Goal: Transaction & Acquisition: Purchase product/service

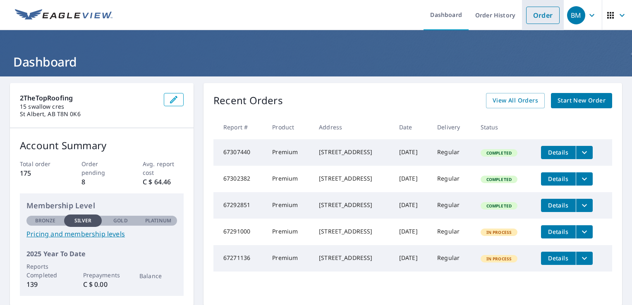
click at [526, 16] on link "Order" at bounding box center [542, 15] width 33 height 17
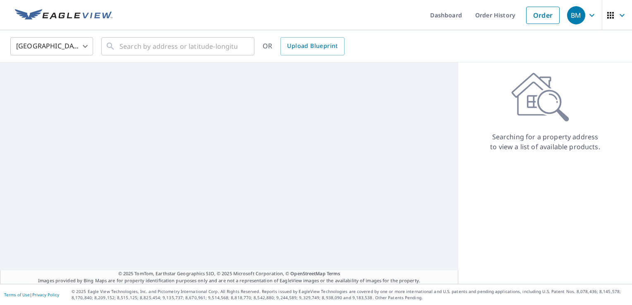
click at [64, 50] on body "BM BM Dashboard Order History Order BM United States US ​ ​ OR Upload Blueprint…" at bounding box center [316, 152] width 632 height 305
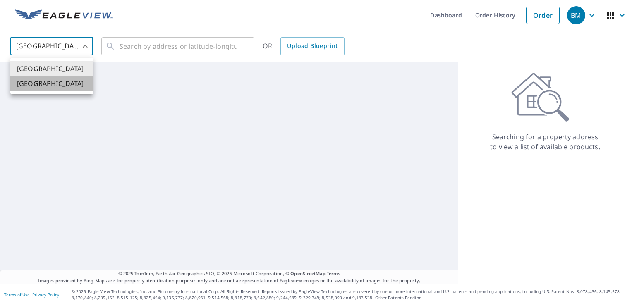
click at [60, 79] on li "Canada" at bounding box center [51, 83] width 83 height 15
type input "CA"
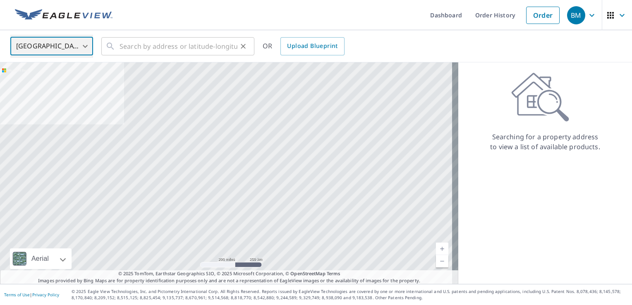
click at [111, 45] on icon at bounding box center [110, 46] width 10 height 10
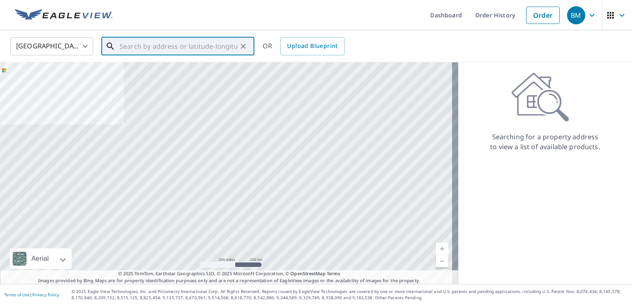
paste input "68 Huron Street S"
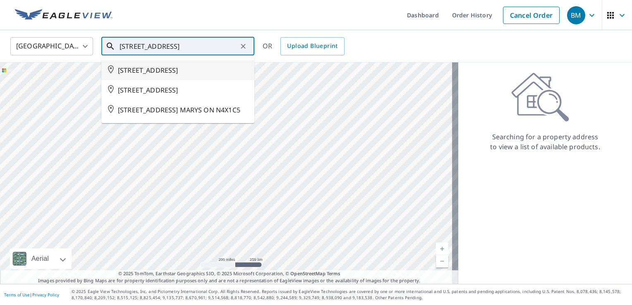
click at [161, 69] on span "68 HURON ST S DEVON AB T9G1S2" at bounding box center [183, 70] width 130 height 10
type input "68 HURON ST S DEVON AB T9G1S2"
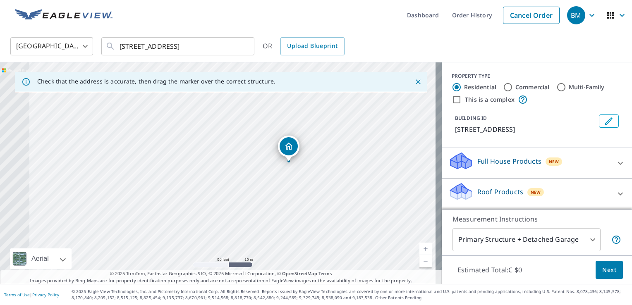
drag, startPoint x: 197, startPoint y: 168, endPoint x: 273, endPoint y: 156, distance: 77.1
click at [273, 156] on div "68 HURON ST S DEVON AB T9G1S2" at bounding box center [221, 173] width 442 height 222
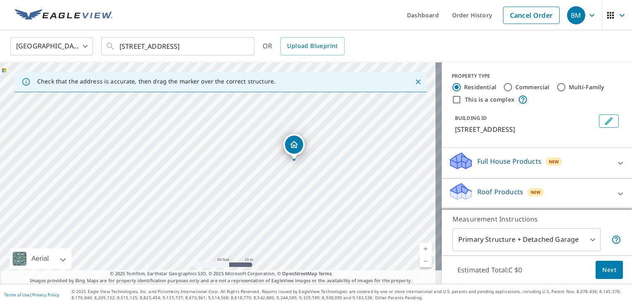
click at [488, 189] on p "Roof Products" at bounding box center [500, 192] width 46 height 10
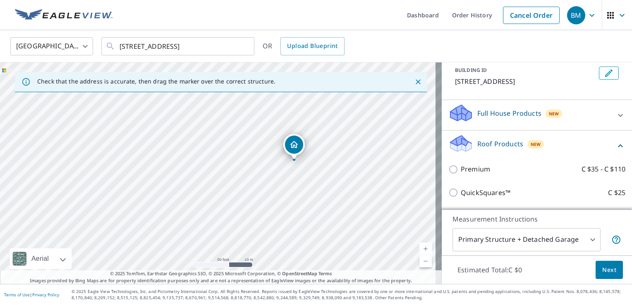
scroll to position [51, 0]
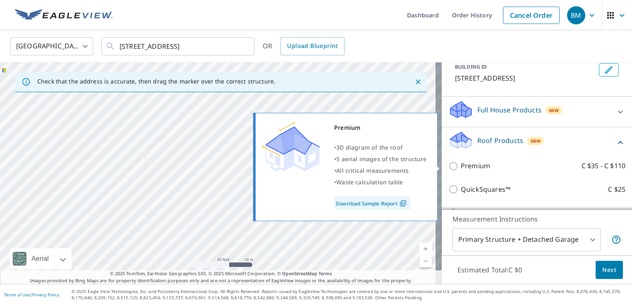
click at [473, 162] on p "Premium" at bounding box center [475, 166] width 29 height 10
click at [461, 162] on input "Premium C $35 - C $110" at bounding box center [454, 166] width 12 height 10
checkbox input "true"
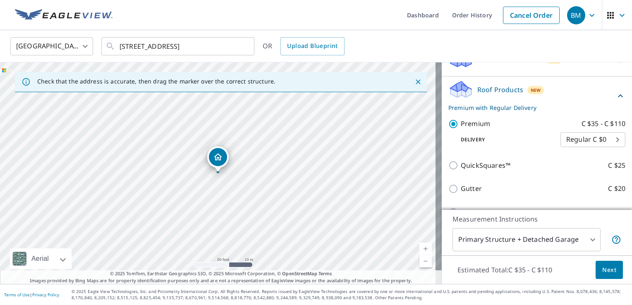
scroll to position [103, 0]
click at [605, 270] on span "Next" at bounding box center [609, 270] width 14 height 10
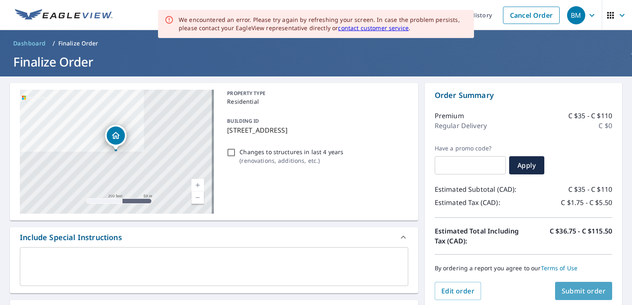
click at [574, 288] on span "Submit order" at bounding box center [584, 291] width 44 height 9
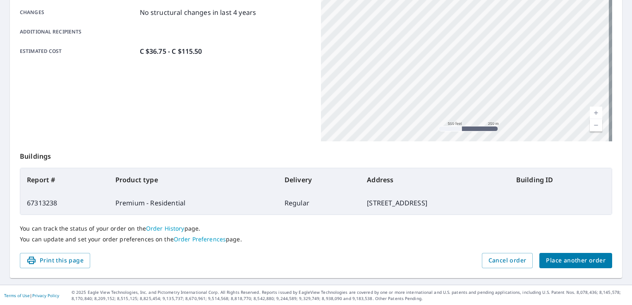
scroll to position [180, 0]
click at [566, 262] on span "Place another order" at bounding box center [576, 261] width 60 height 10
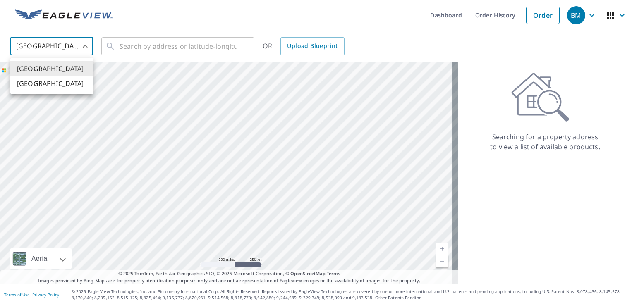
click at [77, 53] on body "BM BM Dashboard Order History Order BM United States US ​ ​ OR Upload Blueprint…" at bounding box center [316, 152] width 632 height 305
click at [63, 79] on li "Canada" at bounding box center [51, 83] width 83 height 15
type input "CA"
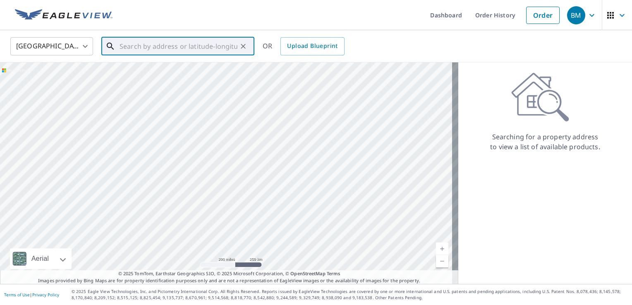
click at [135, 54] on input "text" at bounding box center [178, 46] width 118 height 23
paste input "41 Blackstone Cresc"
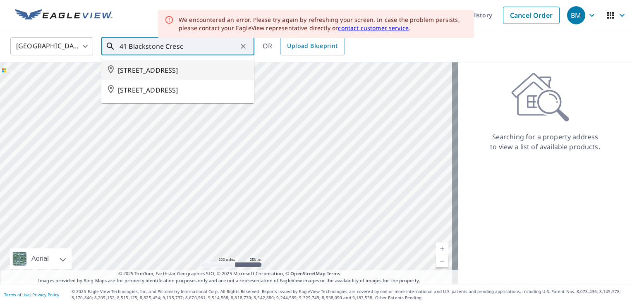
click at [157, 72] on span "41 BLACKSTONE CRES DEVON AB T9G1N1" at bounding box center [183, 70] width 130 height 10
type input "41 BLACKSTONE CRES DEVON AB T9G1N1"
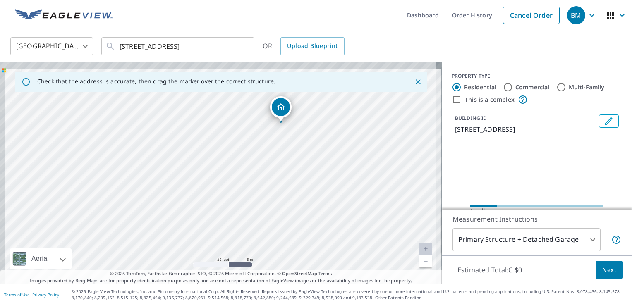
drag, startPoint x: 207, startPoint y: 163, endPoint x: 302, endPoint y: 213, distance: 107.1
click at [302, 213] on div "41 BLACKSTONE CRES DEVON AB T9G1N1" at bounding box center [221, 173] width 442 height 222
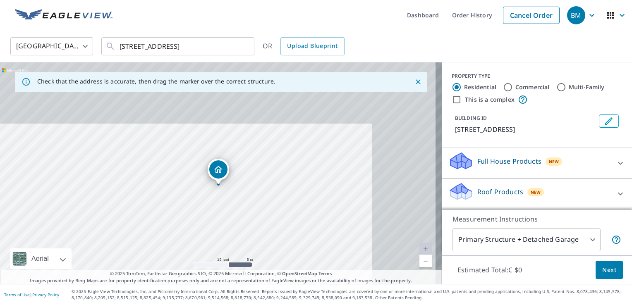
drag, startPoint x: 289, startPoint y: 156, endPoint x: 298, endPoint y: 202, distance: 46.2
click at [298, 202] on div "41 BLACKSTONE CRES DEVON AB T9G1N1" at bounding box center [221, 173] width 442 height 222
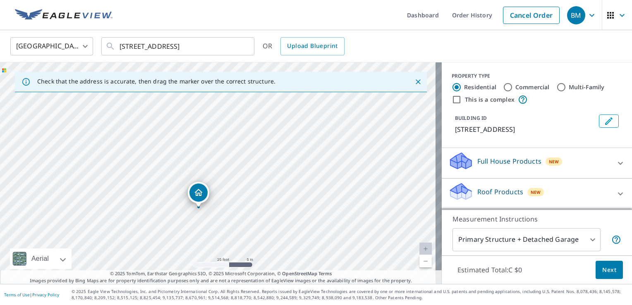
drag, startPoint x: 223, startPoint y: 187, endPoint x: 197, endPoint y: 189, distance: 26.2
click at [487, 196] on p "Roof Products" at bounding box center [500, 192] width 46 height 10
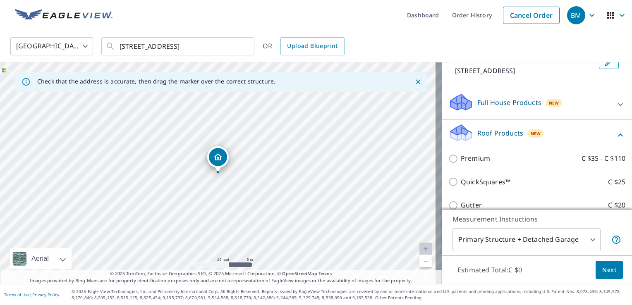
scroll to position [63, 0]
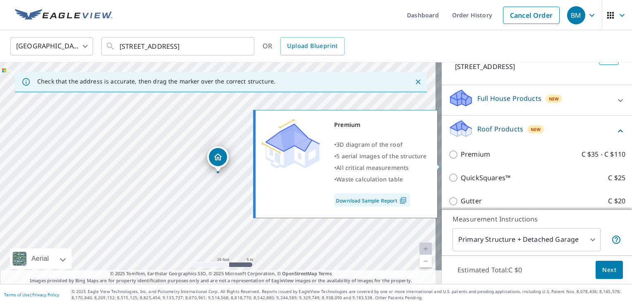
click at [476, 160] on p "Premium" at bounding box center [475, 154] width 29 height 10
click at [461, 160] on input "Premium C $35 - C $110" at bounding box center [454, 155] width 12 height 10
checkbox input "true"
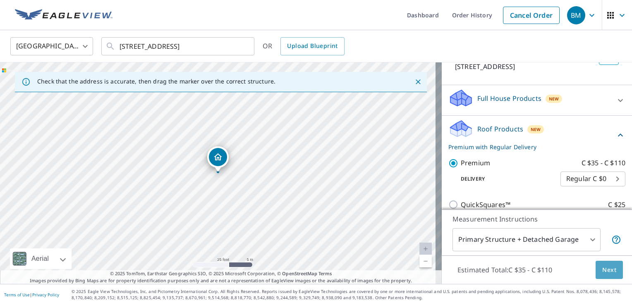
click at [602, 269] on span "Next" at bounding box center [609, 270] width 14 height 10
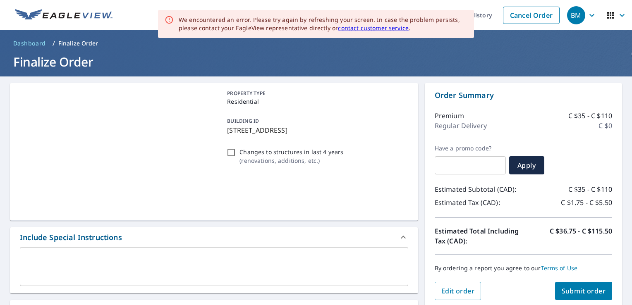
click at [576, 286] on button "Submit order" at bounding box center [583, 291] width 57 height 18
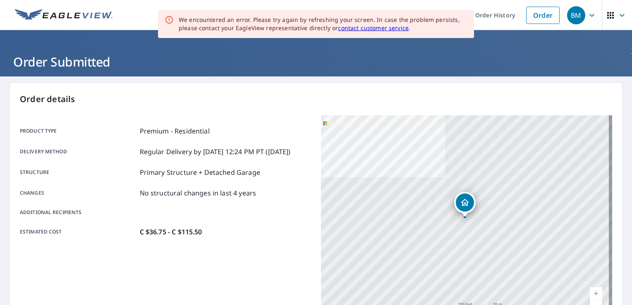
click at [556, 71] on header "Order Submitted" at bounding box center [316, 53] width 632 height 46
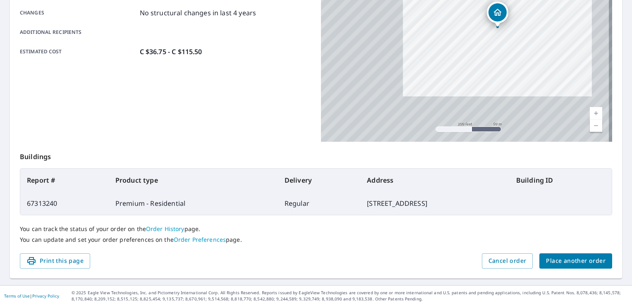
scroll to position [181, 0]
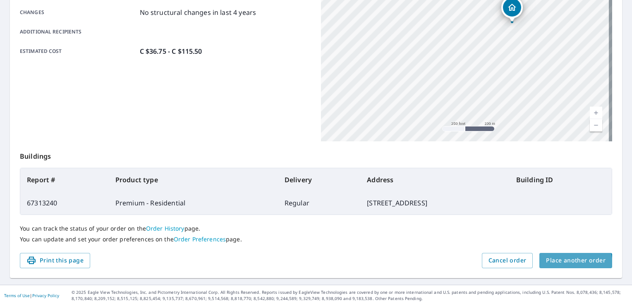
click at [565, 264] on span "Place another order" at bounding box center [576, 261] width 60 height 10
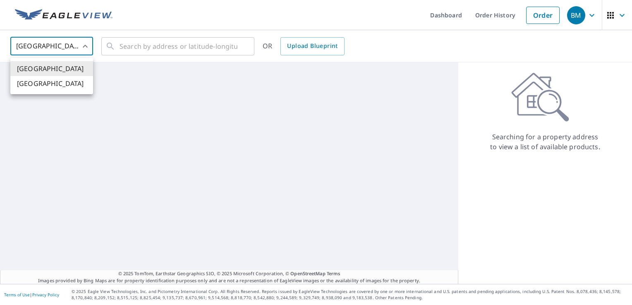
click at [63, 40] on body "BM BM Dashboard Order History Order BM United States US ​ ​ OR Upload Blueprint…" at bounding box center [316, 152] width 632 height 305
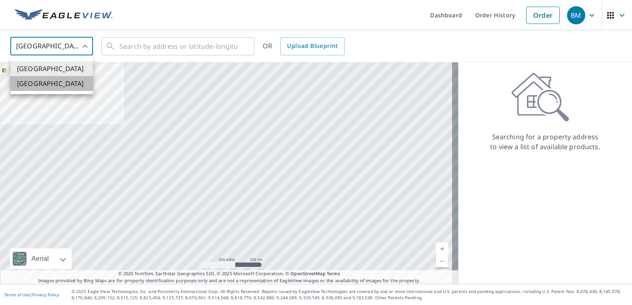
click at [60, 86] on li "Canada" at bounding box center [51, 83] width 83 height 15
type input "CA"
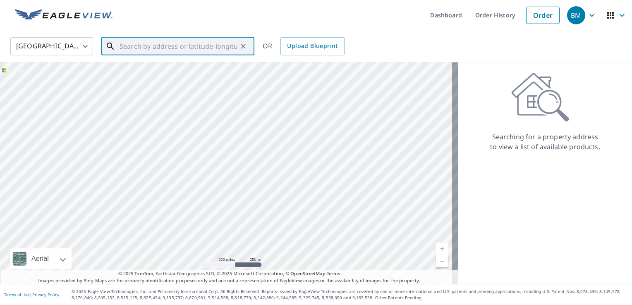
click at [148, 47] on input "text" at bounding box center [178, 46] width 118 height 23
paste input "41 Pipestone DriveDevon AB T9G 1T4"
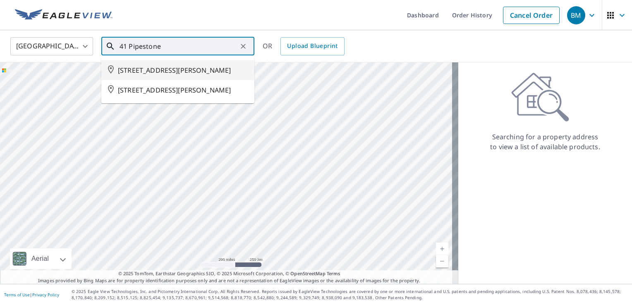
click at [180, 72] on span "41 PIPESTONE DR DEVON AB T9G1T4" at bounding box center [183, 70] width 130 height 10
type input "41 PIPESTONE DR DEVON AB T9G1T4"
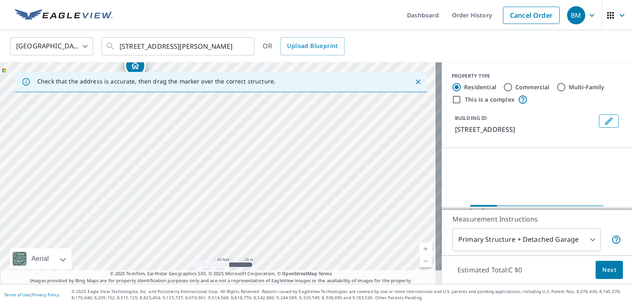
drag, startPoint x: 170, startPoint y: 178, endPoint x: 296, endPoint y: 242, distance: 142.0
click at [296, 242] on div "41 PIPESTONE DR DEVON AB T9G1T4" at bounding box center [221, 173] width 442 height 222
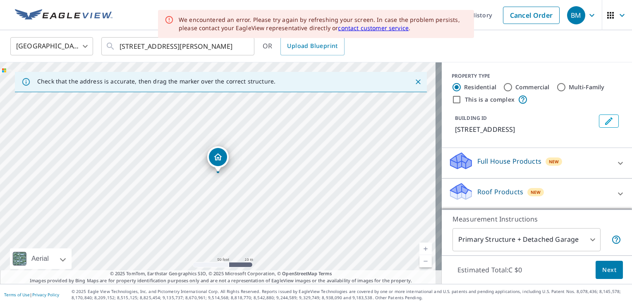
click at [483, 184] on div "Roof Products New" at bounding box center [529, 194] width 162 height 24
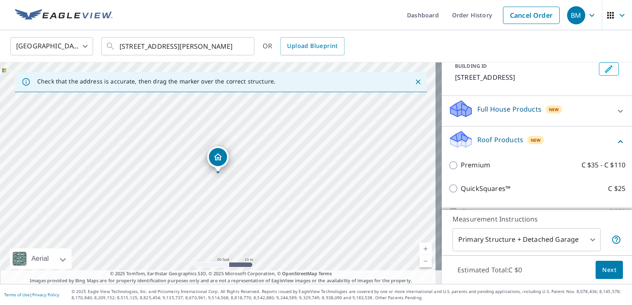
scroll to position [53, 0]
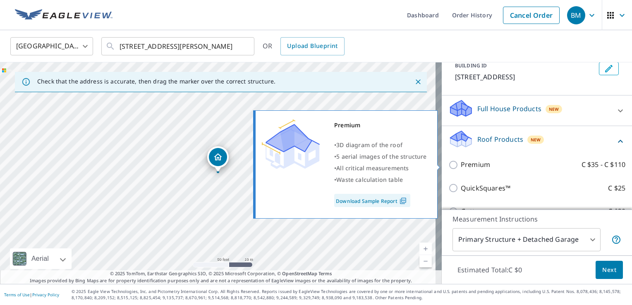
click at [461, 160] on p "Premium" at bounding box center [475, 165] width 29 height 10
click at [461, 160] on input "Premium C $35 - C $110" at bounding box center [454, 165] width 12 height 10
checkbox input "true"
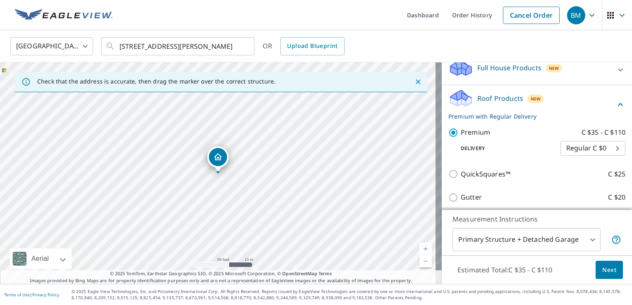
scroll to position [94, 0]
click at [605, 266] on span "Next" at bounding box center [609, 270] width 14 height 10
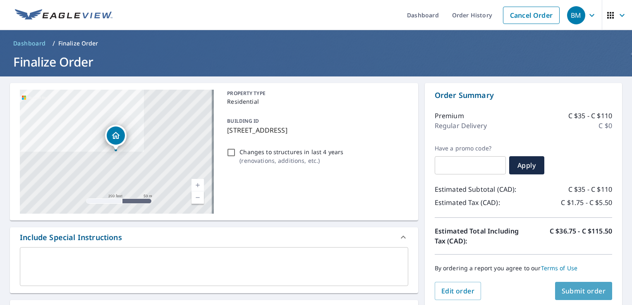
click at [578, 288] on span "Submit order" at bounding box center [584, 291] width 44 height 9
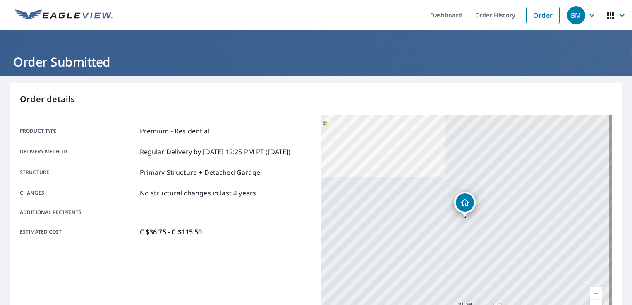
scroll to position [181, 0]
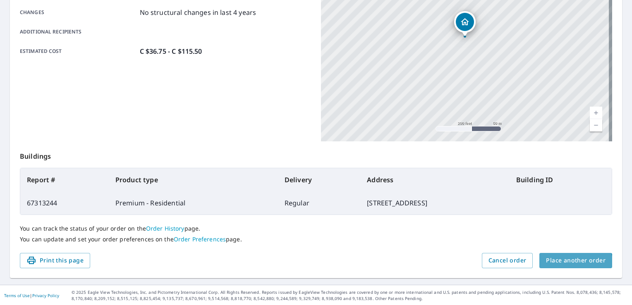
click at [566, 264] on span "Place another order" at bounding box center [576, 261] width 60 height 10
